Goal: Use online tool/utility: Utilize a website feature to perform a specific function

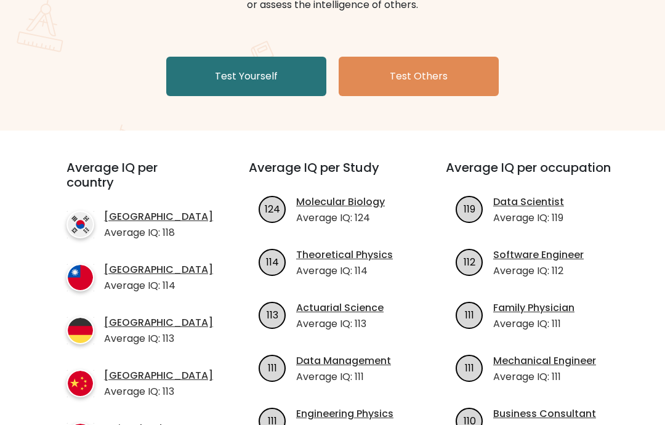
scroll to position [191, 0]
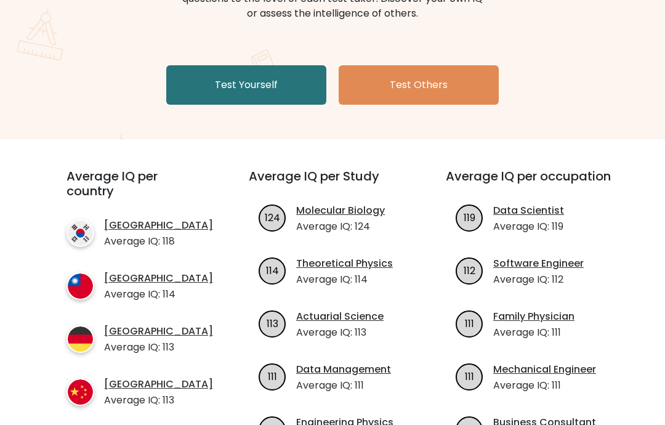
click at [270, 83] on link "Test Yourself" at bounding box center [246, 84] width 160 height 39
click at [292, 82] on link "Test Yourself" at bounding box center [246, 84] width 160 height 39
click at [295, 94] on link "Test Yourself" at bounding box center [246, 84] width 160 height 39
click at [289, 65] on link "Test Yourself" at bounding box center [246, 84] width 160 height 39
click at [279, 71] on link "Test Yourself" at bounding box center [246, 84] width 160 height 39
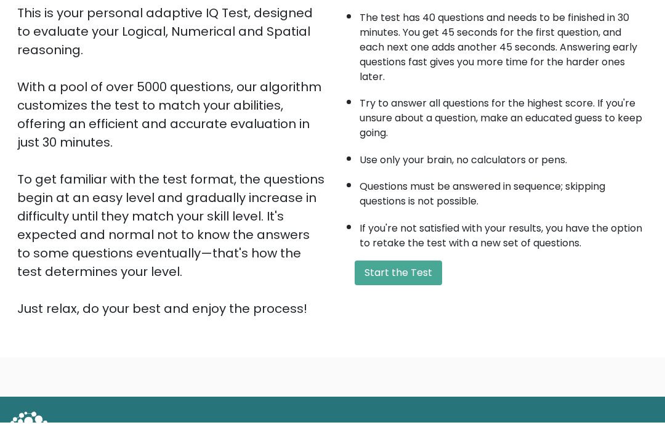
scroll to position [194, 0]
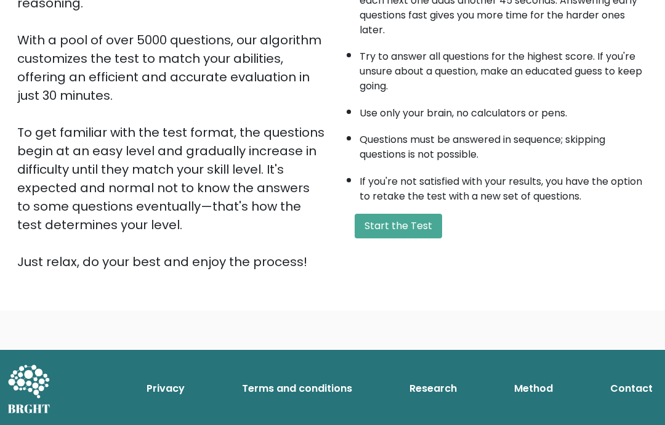
click at [422, 238] on button "Start the Test" at bounding box center [398, 226] width 87 height 25
click at [406, 238] on button "Start the Test" at bounding box center [398, 226] width 87 height 25
click at [388, 238] on button "Start the Test" at bounding box center [398, 226] width 87 height 25
click at [403, 238] on button "Start the Test" at bounding box center [398, 226] width 87 height 25
